Goal: Navigation & Orientation: Find specific page/section

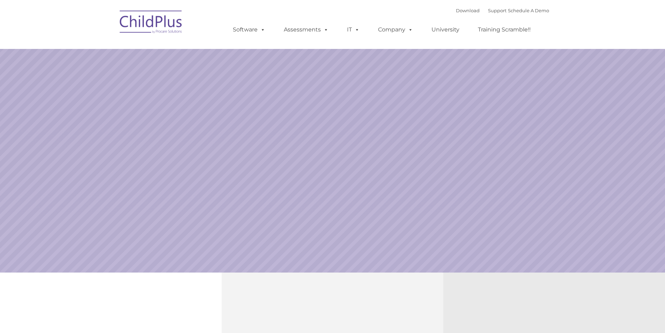
select select "MEDIUM"
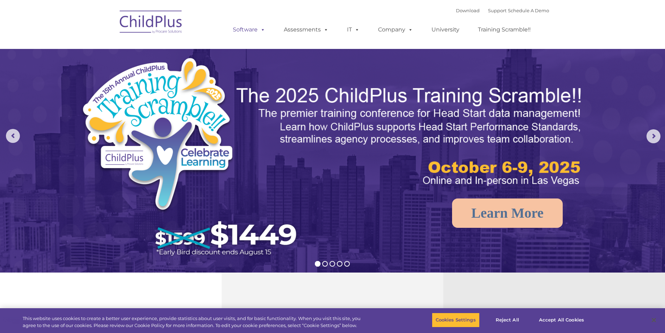
click at [251, 28] on link "Software" at bounding box center [249, 30] width 46 height 14
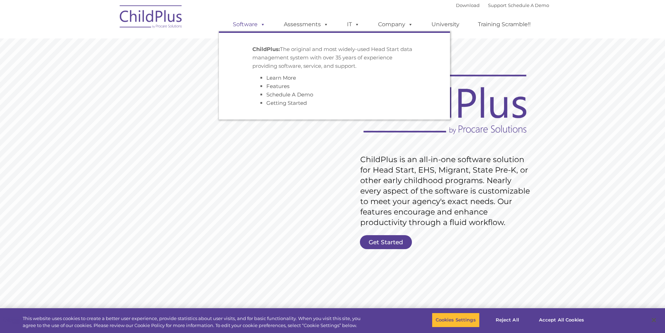
click at [241, 23] on link "Software" at bounding box center [249, 24] width 46 height 14
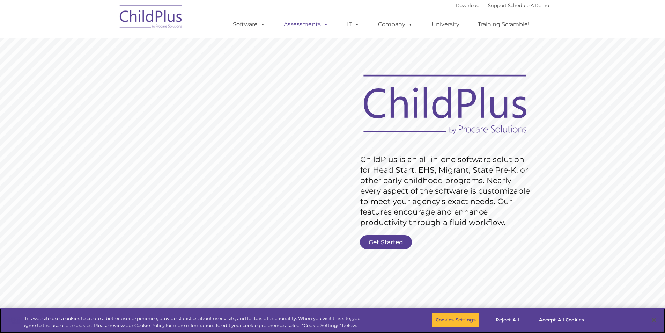
click at [302, 22] on link "Assessments" at bounding box center [306, 24] width 59 height 14
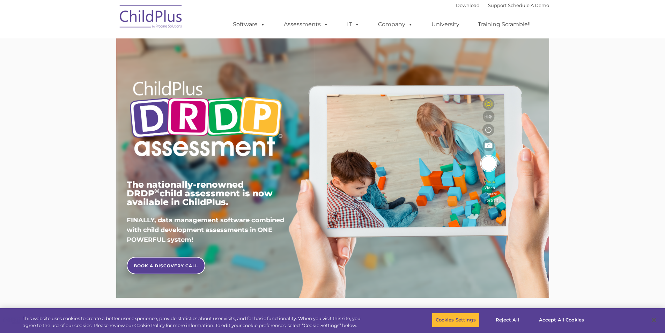
type input ""
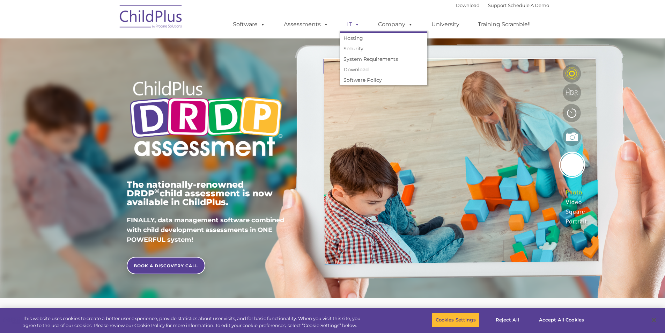
click at [348, 23] on link "IT" at bounding box center [353, 24] width 27 height 14
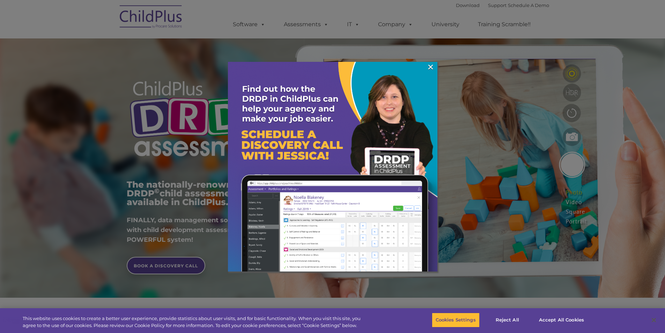
click at [379, 23] on div at bounding box center [332, 166] width 665 height 333
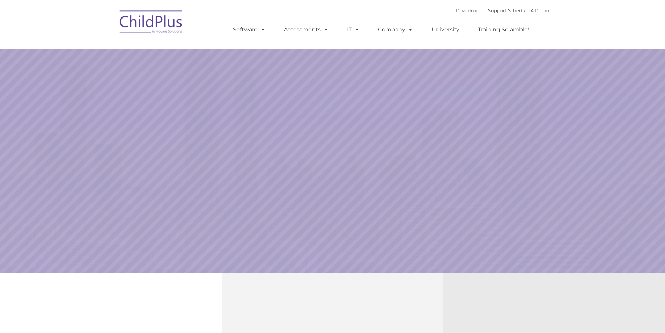
select select "MEDIUM"
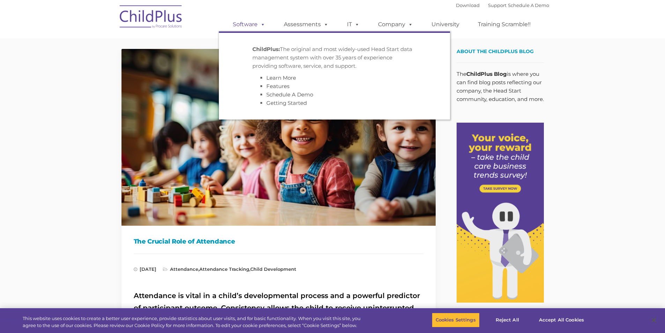
click at [242, 23] on link "Software" at bounding box center [249, 24] width 46 height 14
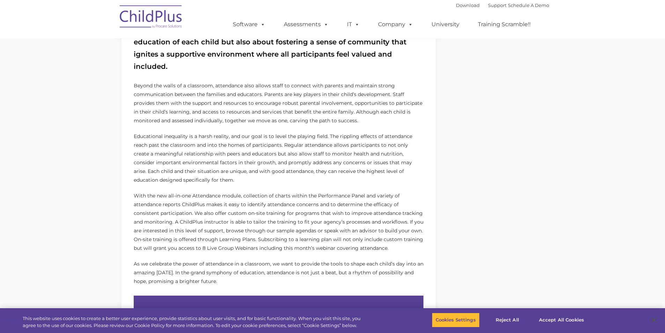
scroll to position [327, 0]
